Goal: Find specific page/section: Find specific page/section

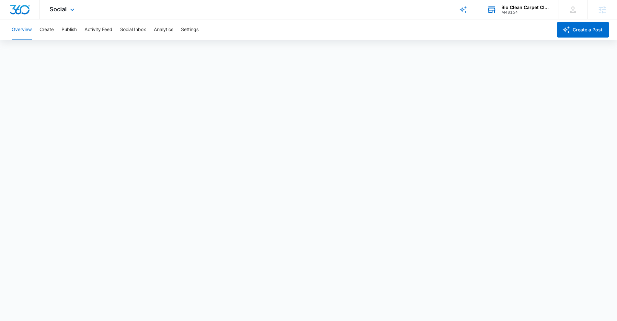
click at [512, 12] on div "M48154" at bounding box center [524, 12] width 47 height 5
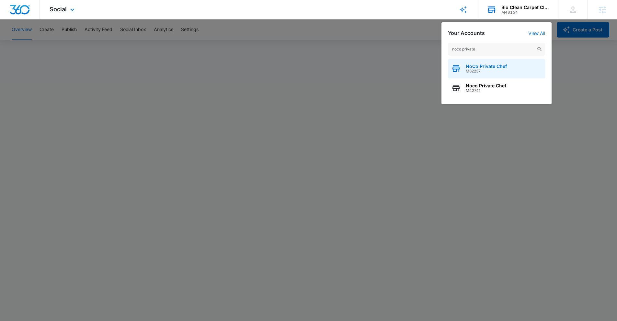
type input "noco private"
click at [492, 67] on span "NoCo Private Chef" at bounding box center [486, 66] width 41 height 5
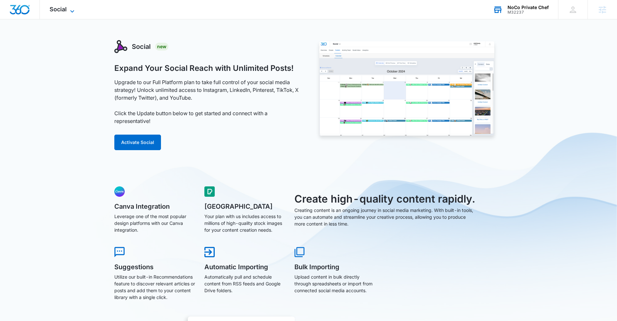
click at [71, 9] on icon at bounding box center [72, 11] width 8 height 8
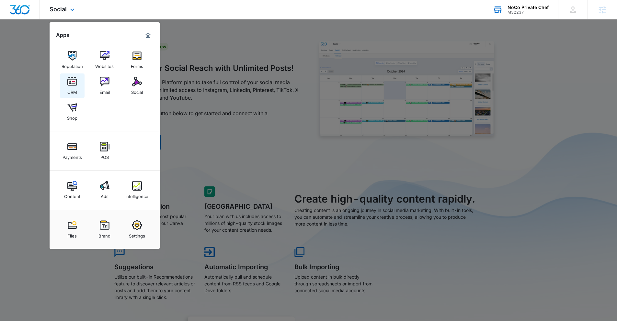
click at [74, 85] on img at bounding box center [72, 82] width 10 height 10
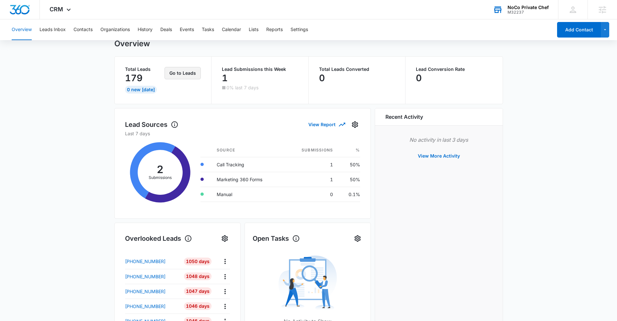
scroll to position [21, 0]
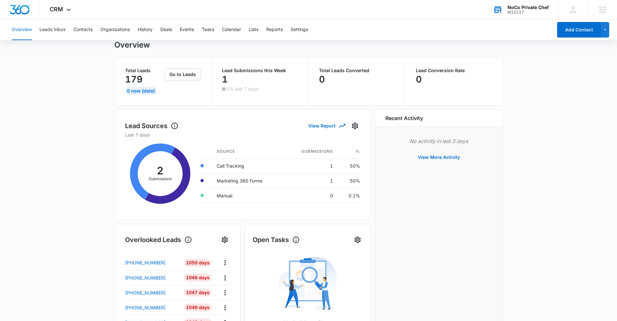
click at [525, 12] on div "M32237" at bounding box center [527, 12] width 41 height 5
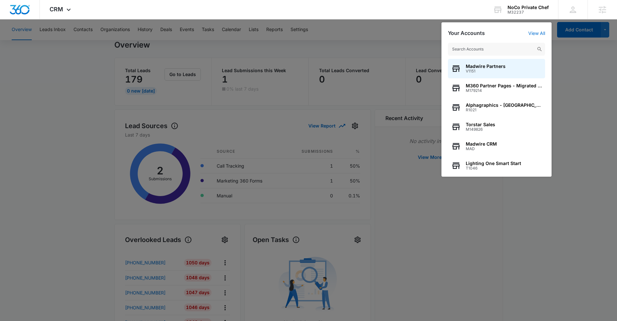
click at [499, 47] on input "text" at bounding box center [496, 49] width 97 height 13
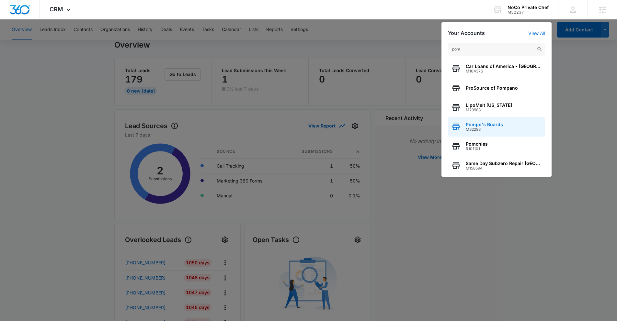
type input "pom"
click at [487, 124] on span "Pompo's Boards" at bounding box center [484, 124] width 37 height 5
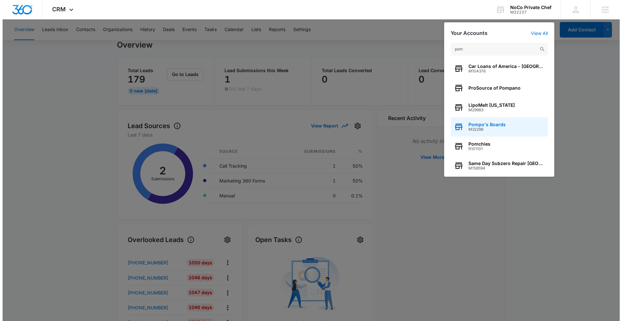
scroll to position [0, 0]
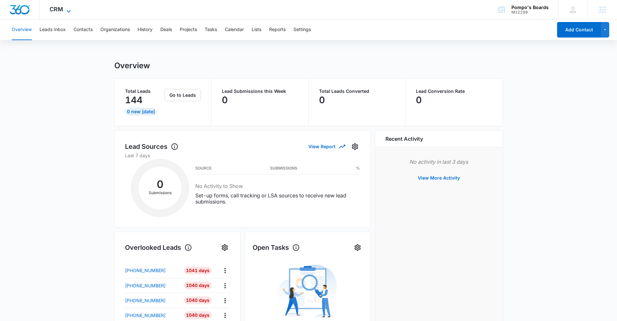
click at [59, 12] on span "CRM" at bounding box center [57, 9] width 14 height 7
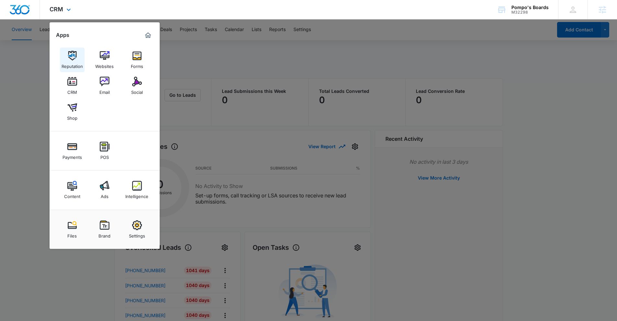
click at [74, 52] on img at bounding box center [72, 56] width 10 height 10
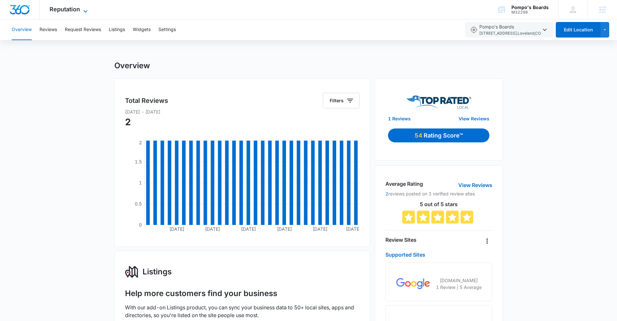
click at [65, 12] on span "Reputation" at bounding box center [65, 9] width 30 height 7
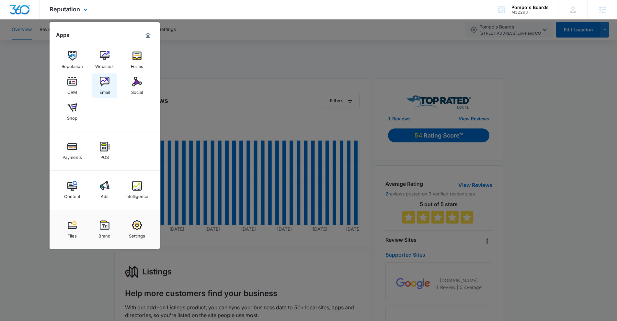
click at [103, 79] on img at bounding box center [105, 82] width 10 height 10
